Goal: Navigation & Orientation: Find specific page/section

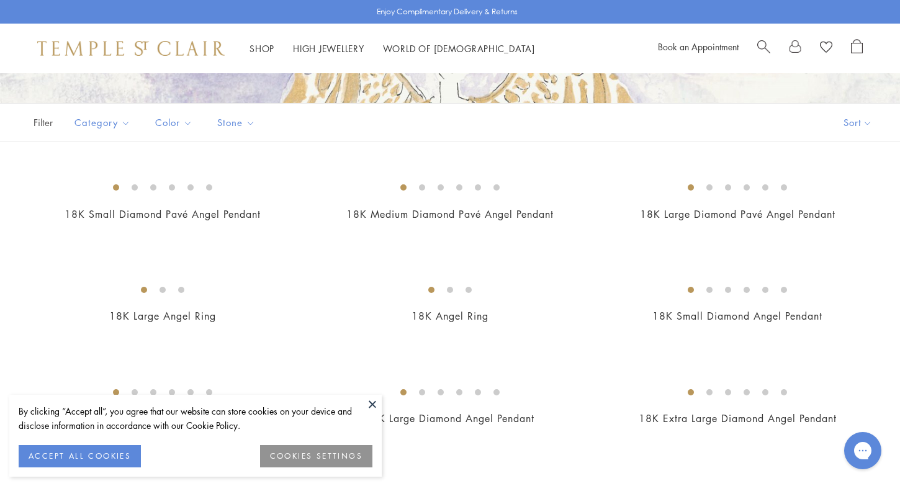
scroll to position [224, 0]
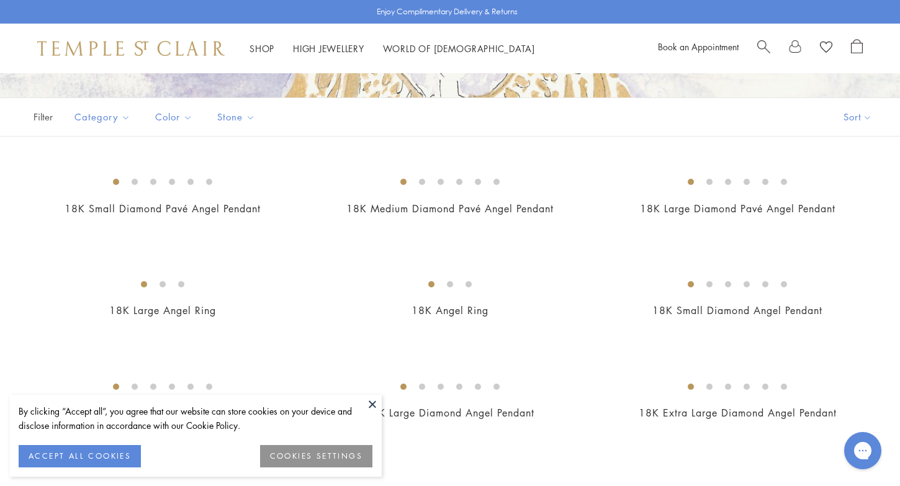
click at [127, 451] on button "ACCEPT ALL COOKIES" at bounding box center [80, 456] width 122 height 22
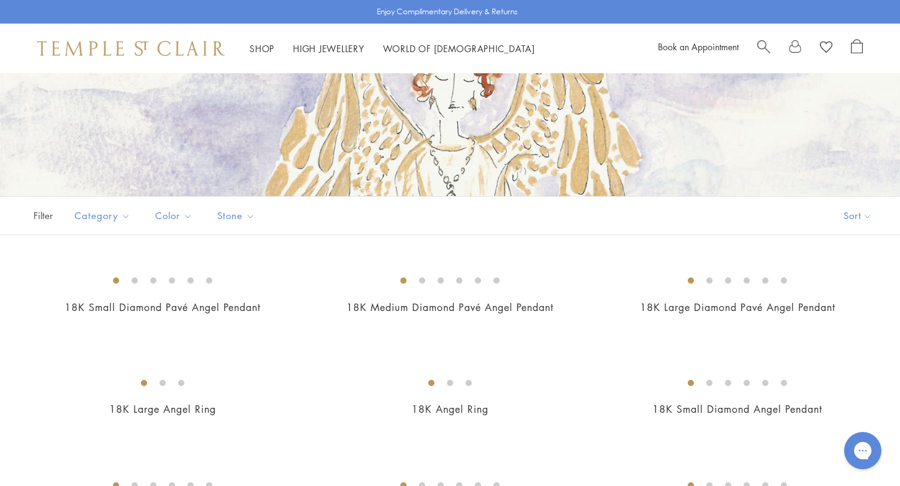
scroll to position [127, 0]
click at [310, 328] on div "18K Medium Diamond Pavé Angel Pendant $5,750" at bounding box center [437, 296] width 287 height 65
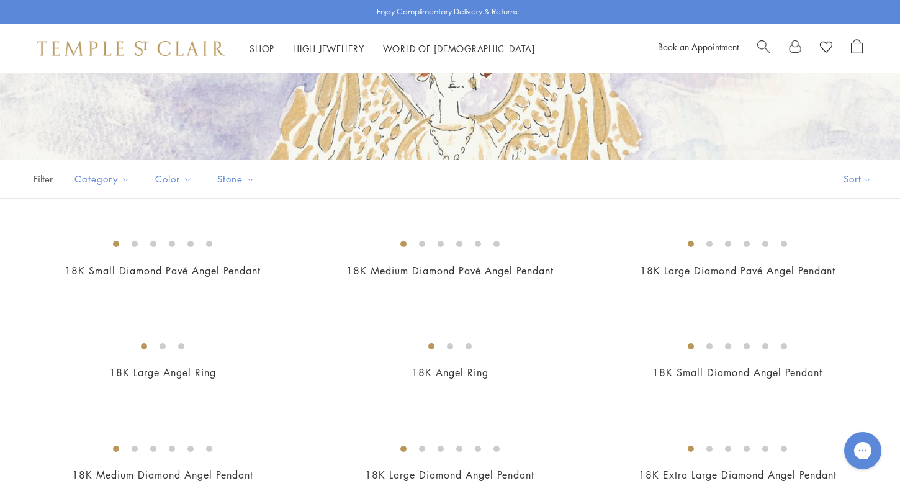
scroll to position [168, 0]
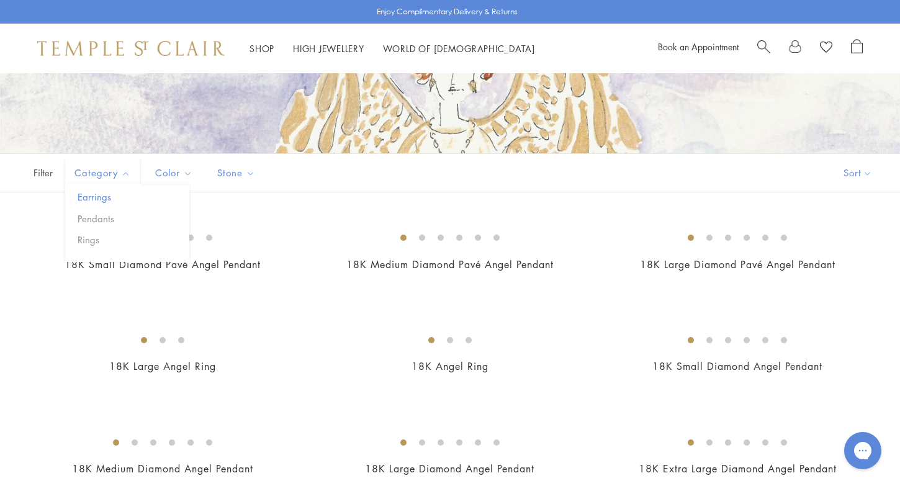
click at [102, 194] on button "Earrings" at bounding box center [131, 197] width 115 height 14
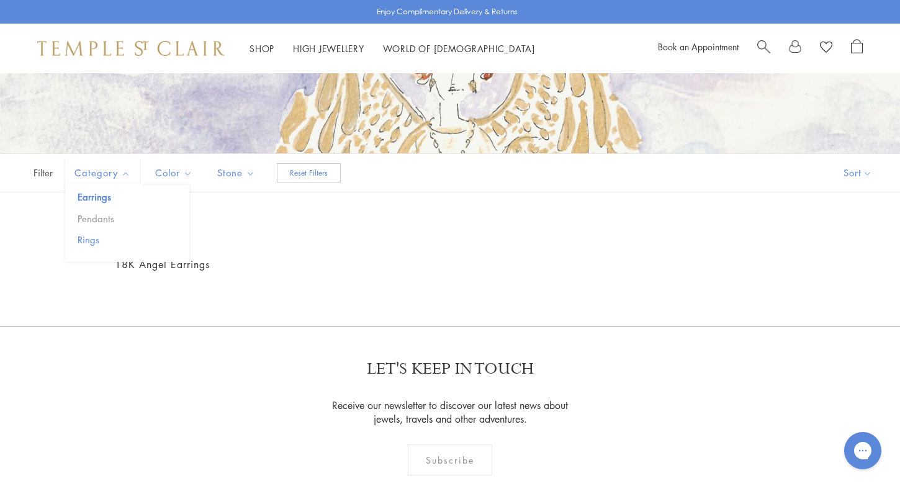
click at [88, 238] on button "Rings" at bounding box center [131, 240] width 115 height 14
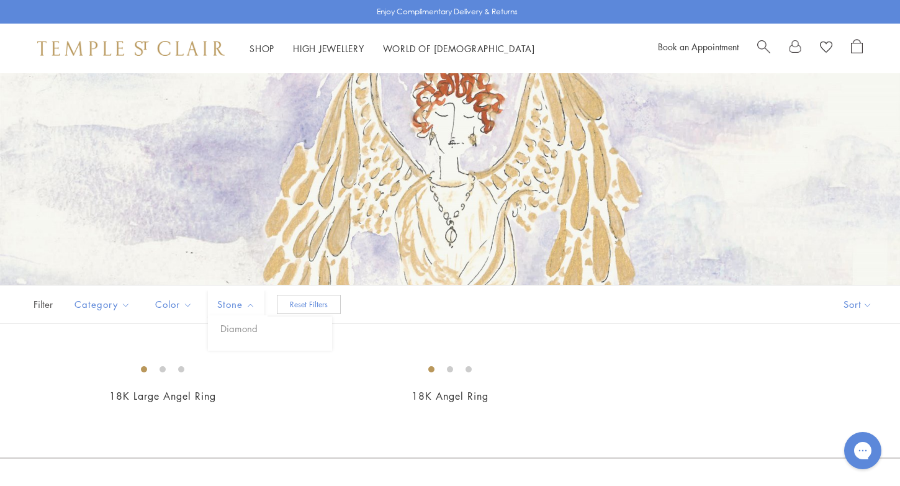
scroll to position [34, 0]
click at [313, 46] on link "High Jewellery High Jewellery" at bounding box center [328, 48] width 71 height 12
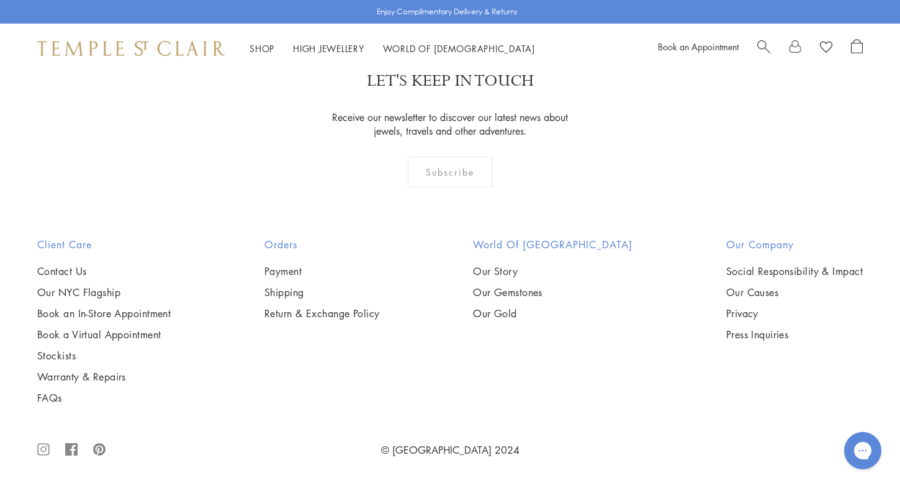
scroll to position [1154, 0]
